Goal: Check status: Check status

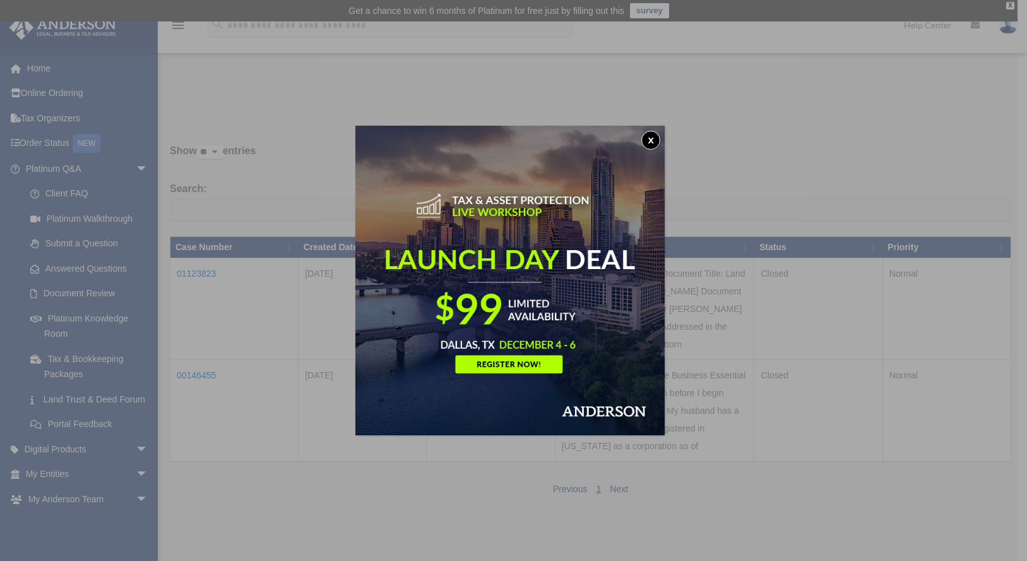
click at [650, 140] on button "x" at bounding box center [650, 140] width 19 height 19
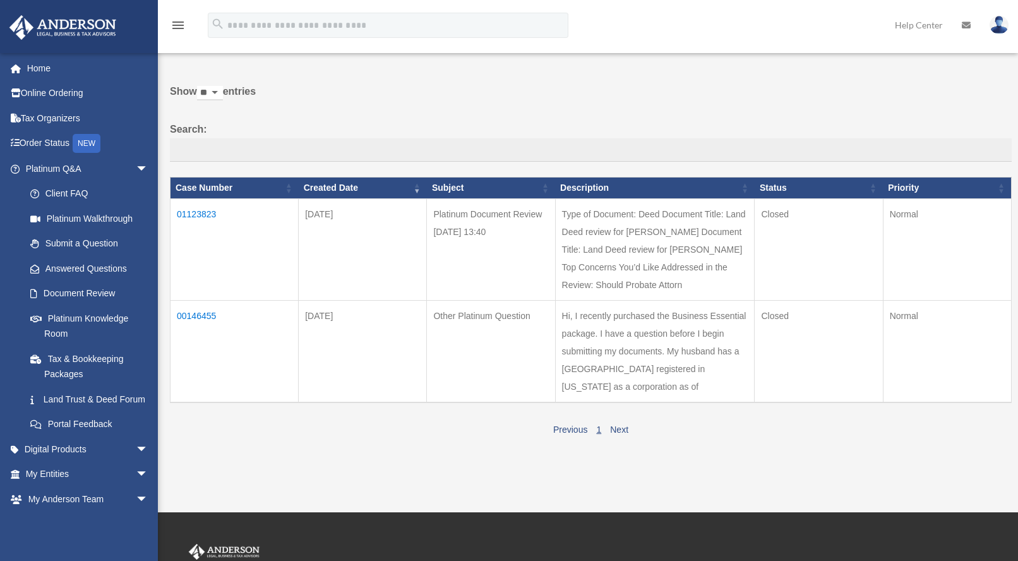
scroll to position [63, 0]
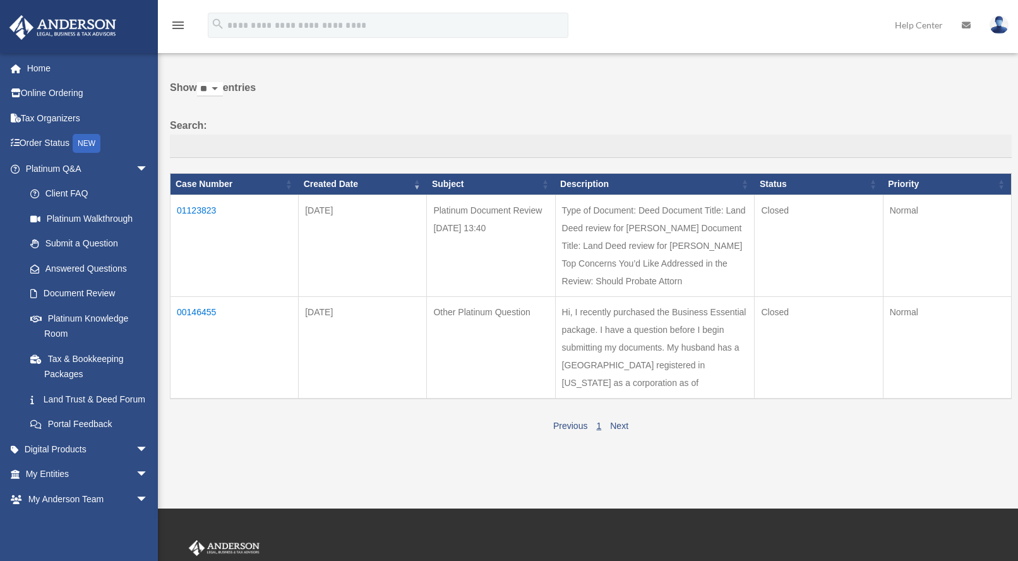
click at [656, 287] on td "Type of Document: Deed Document Title: Land Deed review for Betsy Burnett Docum…" at bounding box center [654, 246] width 199 height 102
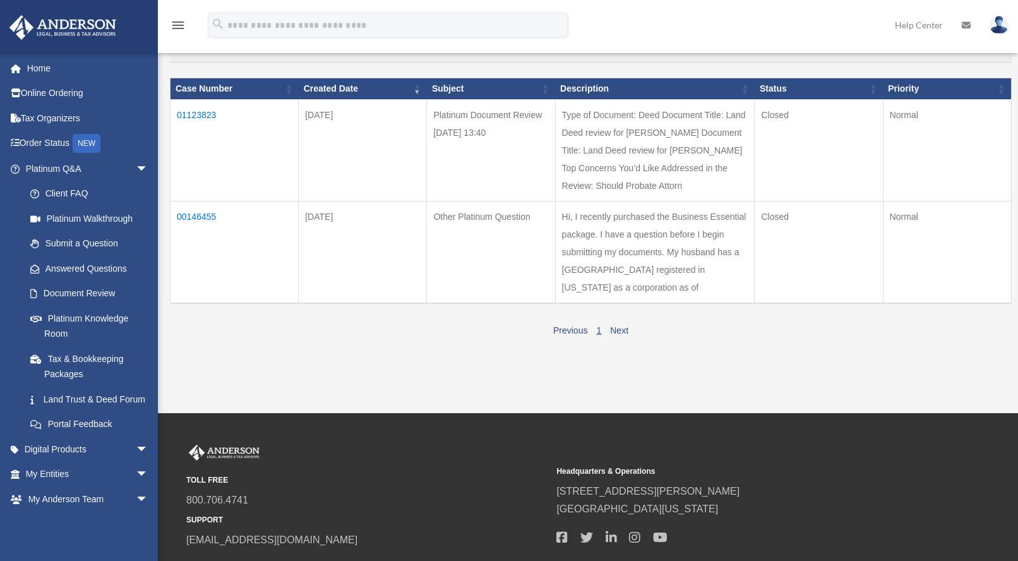
scroll to position [252, 0]
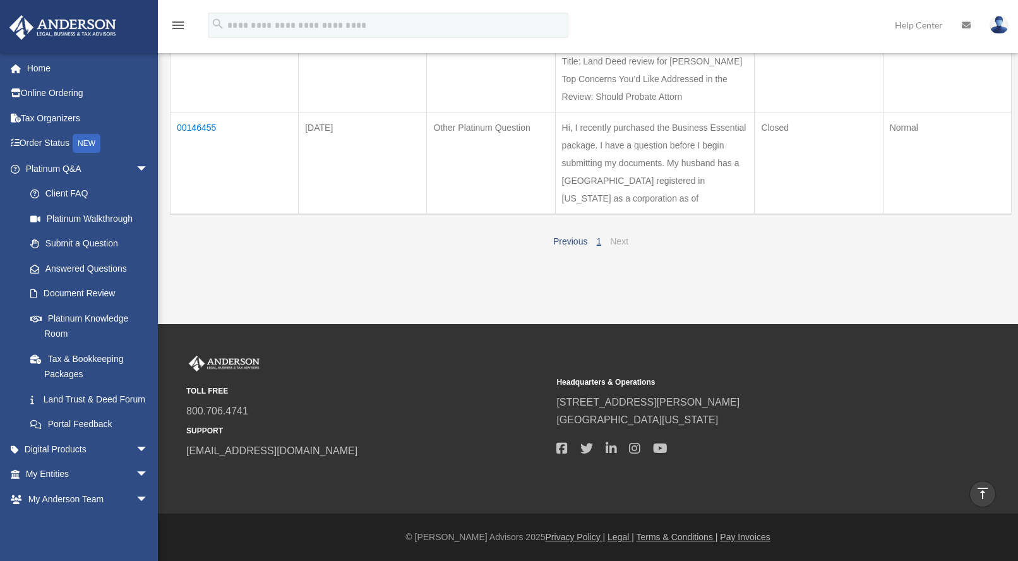
click at [616, 246] on link "Next" at bounding box center [619, 241] width 18 height 10
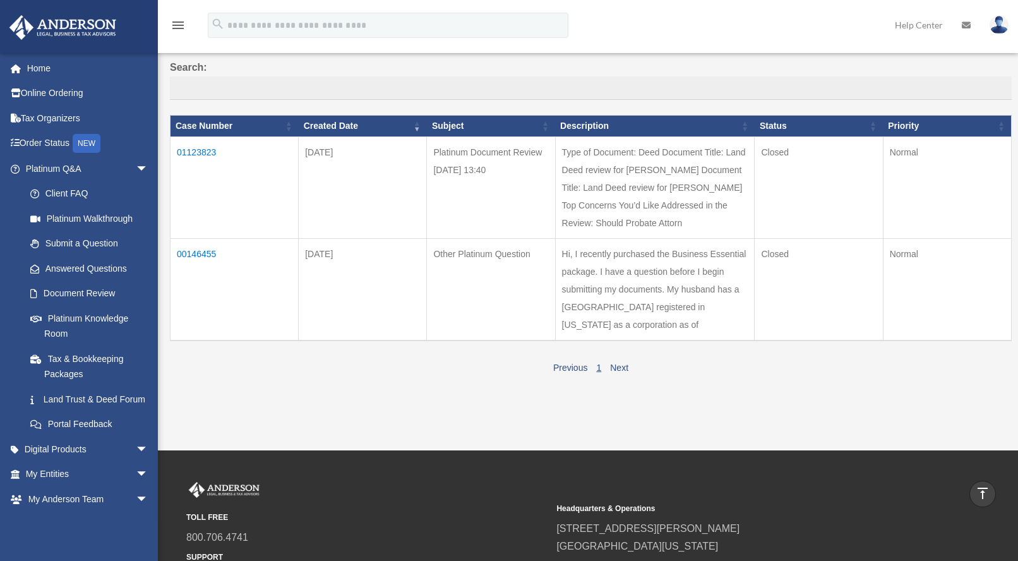
scroll to position [0, 0]
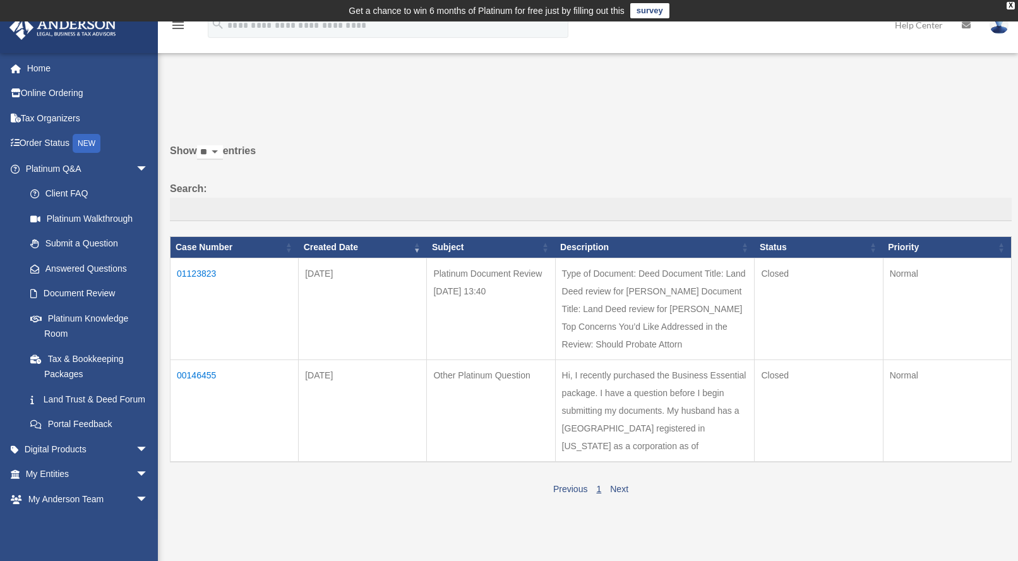
click at [809, 288] on td "Closed" at bounding box center [818, 309] width 128 height 102
click at [901, 276] on td "Normal" at bounding box center [946, 309] width 128 height 102
click at [514, 297] on td "Platinum Document Review 09/25/2025 13:40" at bounding box center [491, 309] width 128 height 102
click at [92, 293] on link "Document Review" at bounding box center [93, 293] width 150 height 25
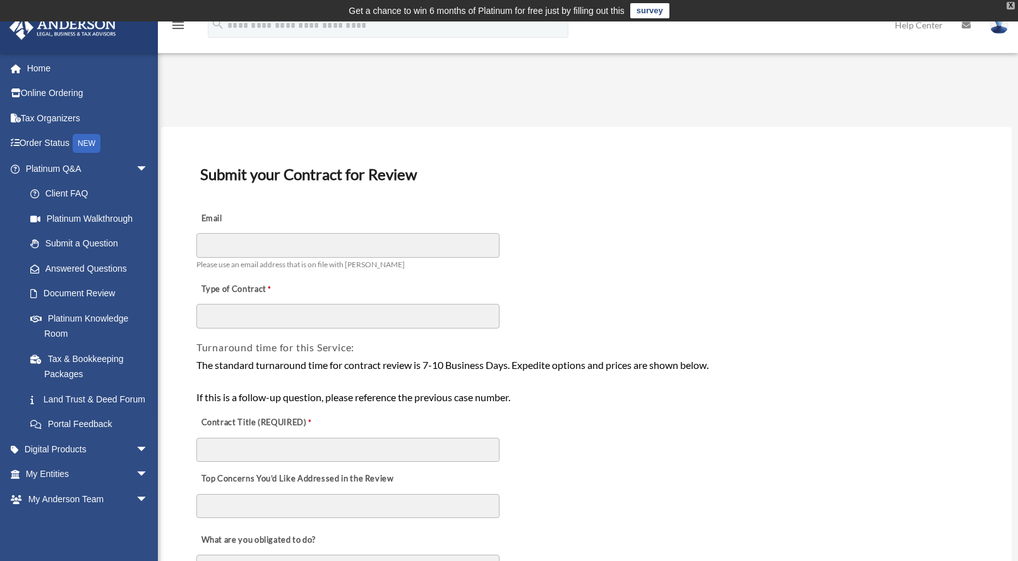
click at [1009, 5] on div "X" at bounding box center [1010, 6] width 8 height 8
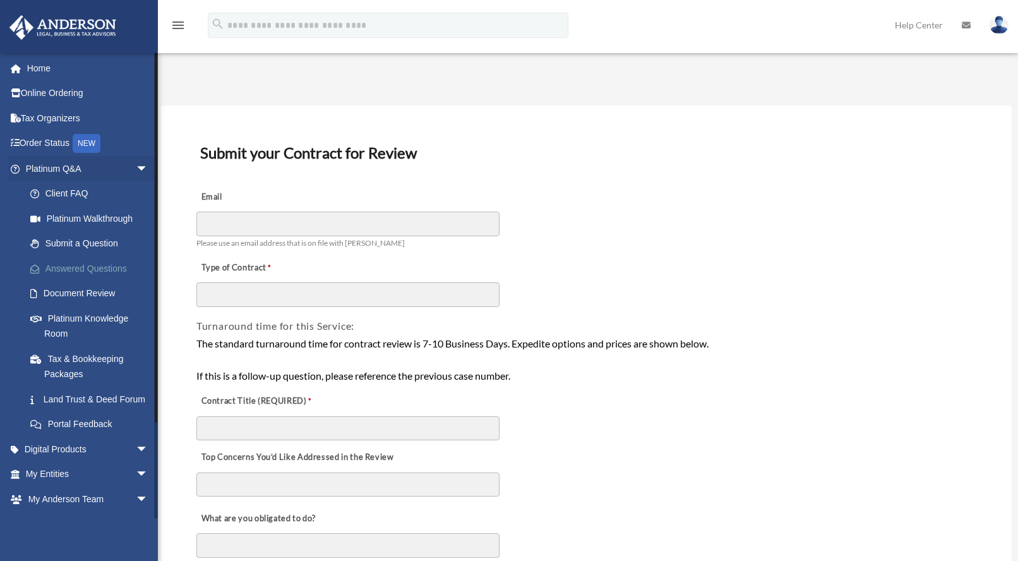
click at [88, 267] on link "Answered Questions" at bounding box center [93, 268] width 150 height 25
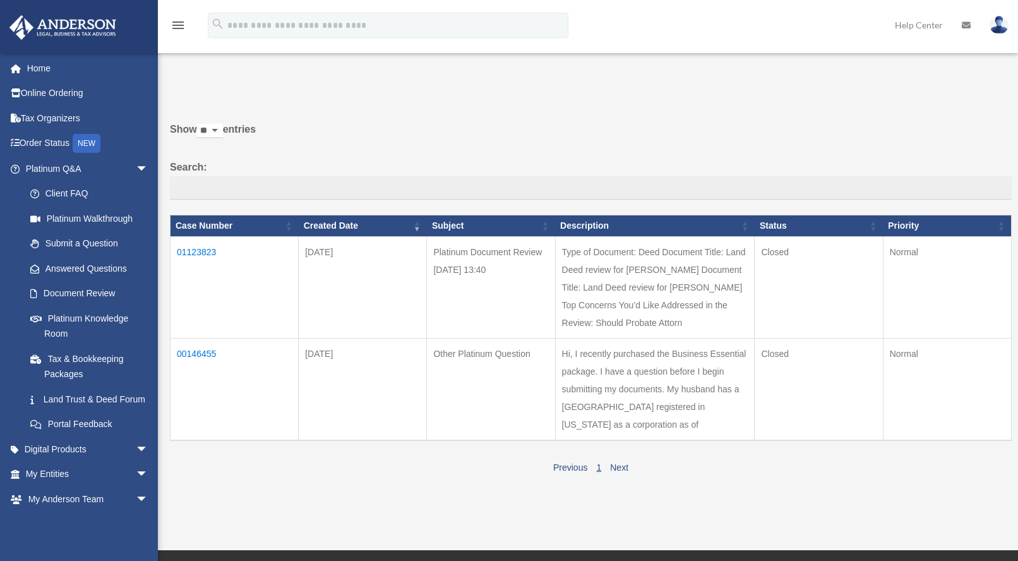
click at [195, 254] on td "01123823" at bounding box center [234, 288] width 128 height 102
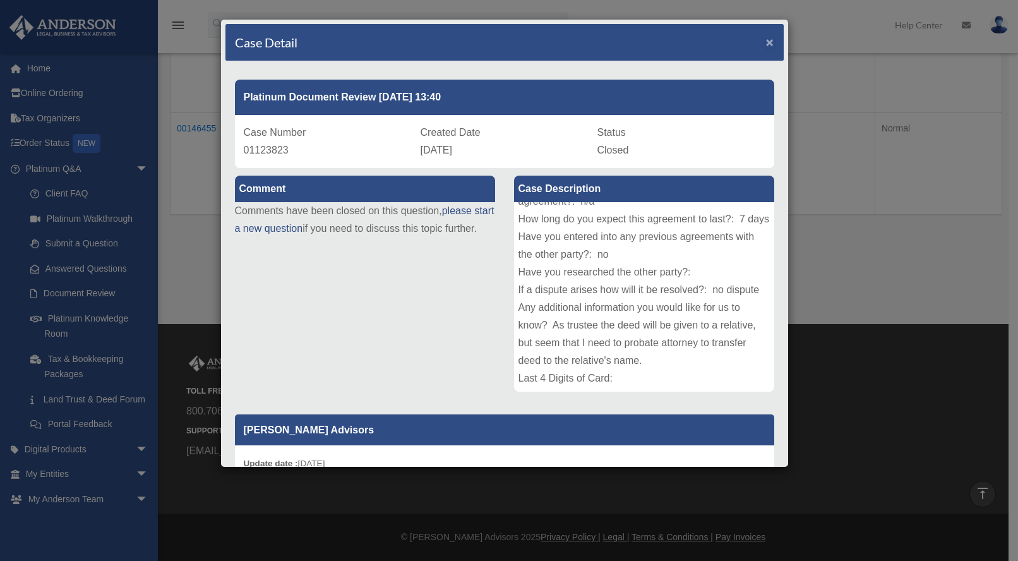
click at [766, 41] on span "×" at bounding box center [770, 42] width 8 height 15
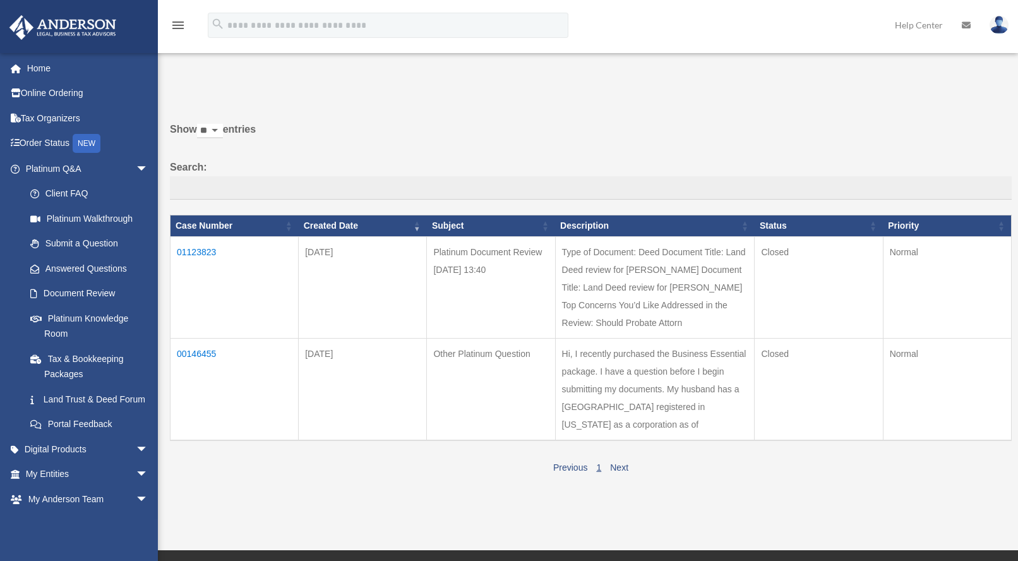
click at [998, 24] on img at bounding box center [998, 25] width 19 height 18
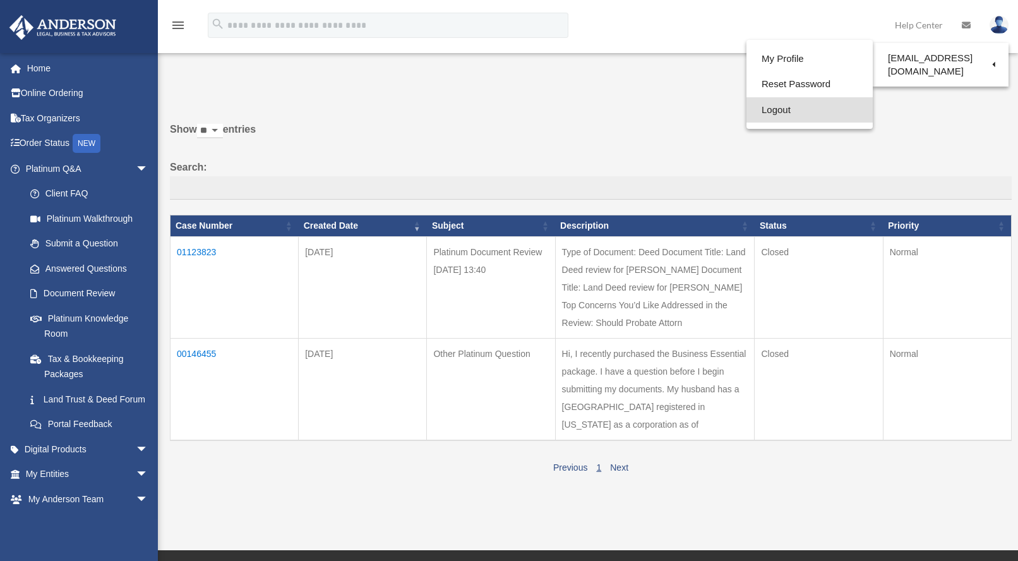
click at [746, 114] on link "Logout" at bounding box center [809, 110] width 126 height 26
